Goal: Use online tool/utility: Utilize a website feature to perform a specific function

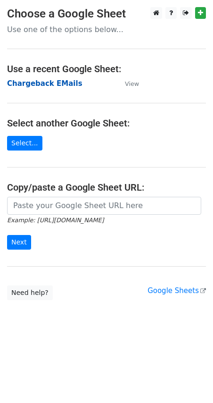
click at [58, 86] on strong "Chargeback EMails" at bounding box center [45, 83] width 76 height 8
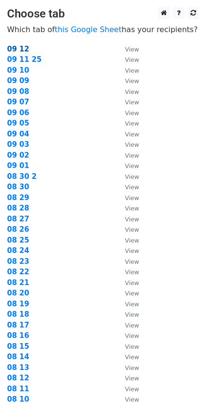
click at [20, 49] on strong "09 12" at bounding box center [18, 49] width 22 height 8
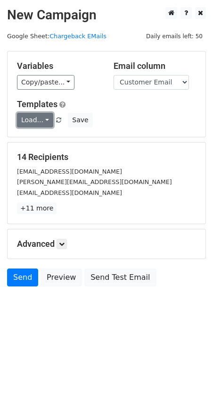
click at [46, 121] on link "Load..." at bounding box center [35, 120] width 36 height 15
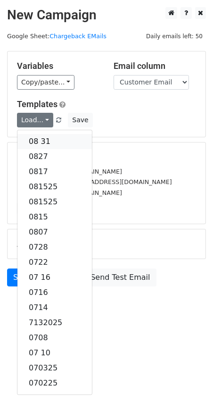
click at [49, 138] on link "08 31" at bounding box center [54, 141] width 75 height 15
